Goal: Check status

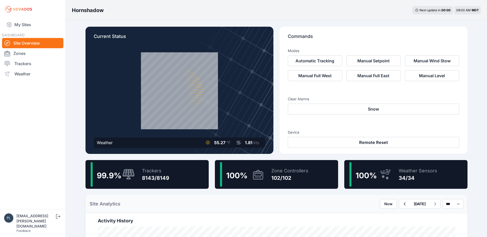
click at [160, 178] on div "8143/8149" at bounding box center [155, 178] width 27 height 7
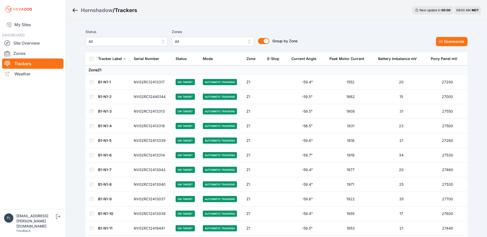
click at [146, 39] on span "All" at bounding box center [123, 42] width 69 height 6
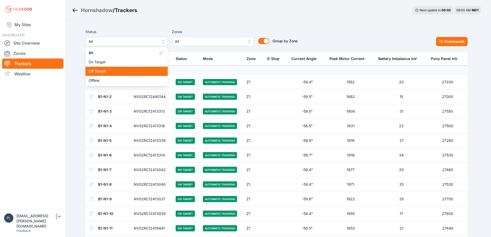
click at [130, 71] on span "Off Target" at bounding box center [124, 71] width 70 height 5
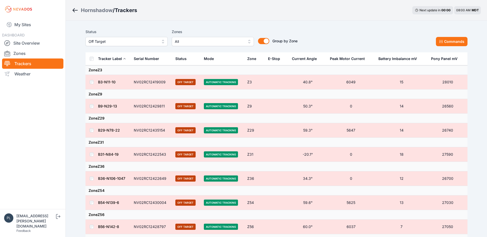
click at [58, 129] on nav "My Sites DASHBOARD Site Overview Zones Trackers Weather" at bounding box center [33, 111] width 66 height 187
click at [133, 42] on span "Off Target" at bounding box center [123, 42] width 69 height 6
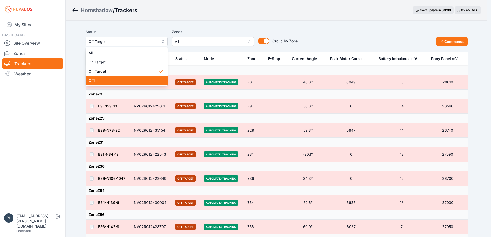
click at [116, 81] on span "Offline" at bounding box center [124, 80] width 70 height 5
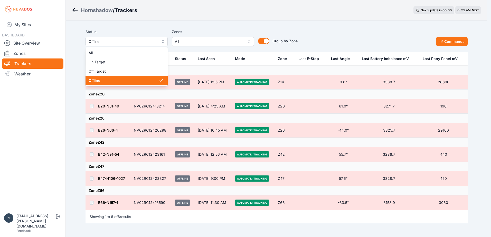
click at [125, 40] on span "Offline" at bounding box center [123, 42] width 69 height 6
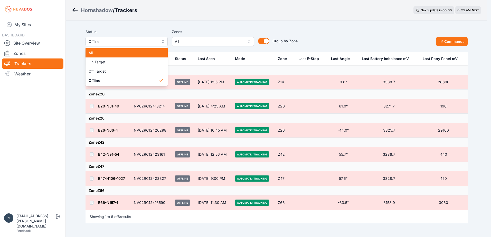
click at [126, 56] on div "All" at bounding box center [127, 52] width 82 height 9
